Goal: Entertainment & Leisure: Consume media (video, audio)

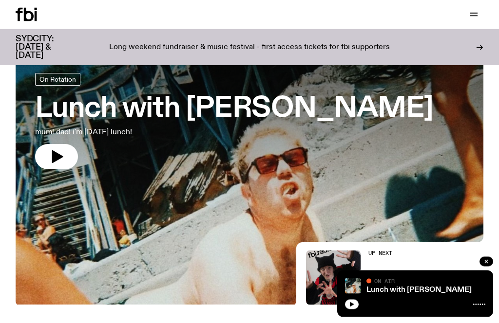
scroll to position [42, 0]
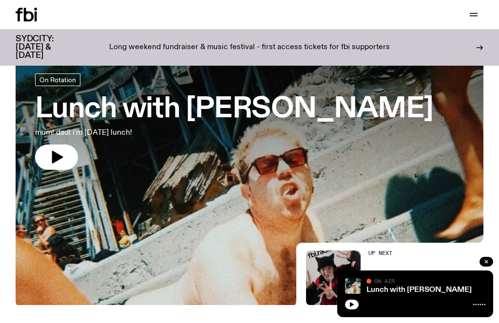
click at [469, 14] on icon "button" at bounding box center [473, 15] width 12 height 12
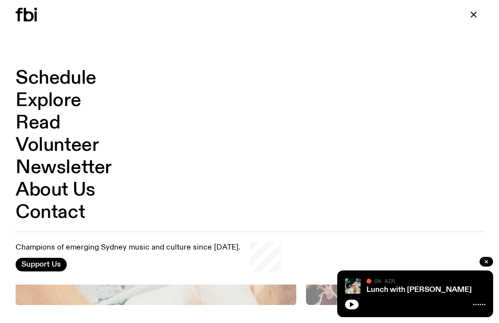
click at [40, 69] on link "Schedule" at bounding box center [56, 78] width 81 height 19
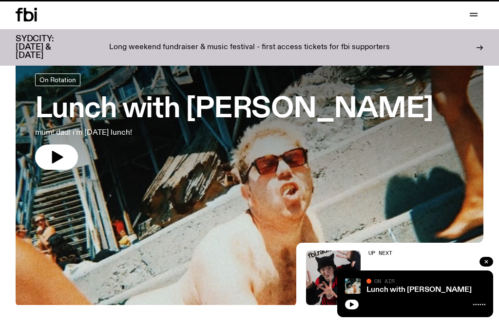
click at [32, 38] on h3 "SYDCITY: [DATE] & [DATE]" at bounding box center [47, 47] width 62 height 25
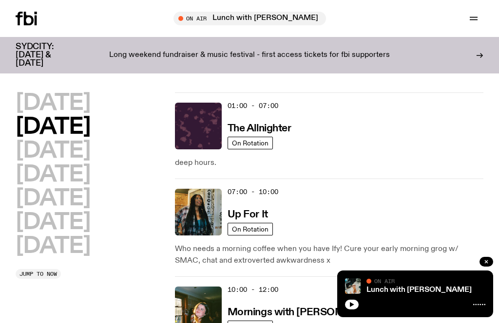
click at [213, 20] on span "Tune in live" at bounding box center [252, 18] width 137 height 7
click at [347, 308] on button "button" at bounding box center [352, 305] width 14 height 10
click at [220, 20] on span "Tune in live" at bounding box center [252, 18] width 137 height 7
click at [350, 308] on button "button" at bounding box center [352, 305] width 14 height 10
click at [358, 316] on div "Lunch with Sabine Lee Cook On Air On Air" at bounding box center [415, 294] width 156 height 47
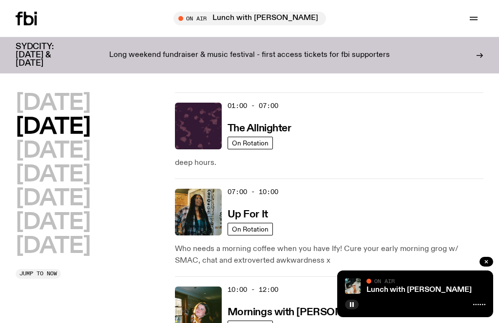
click at [354, 300] on button "button" at bounding box center [352, 305] width 14 height 10
